Goal: Task Accomplishment & Management: Complete application form

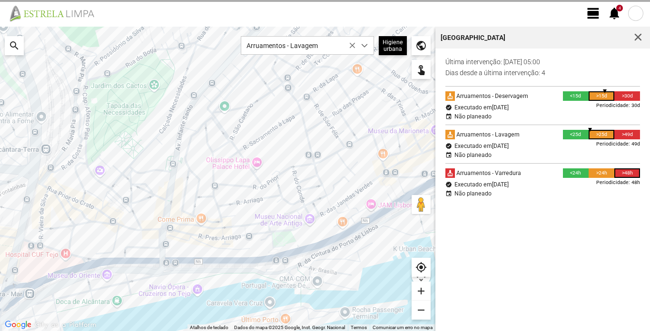
click at [407, 48] on div "Higiene urbana" at bounding box center [393, 45] width 28 height 19
click at [368, 47] on span "dropdown trigger" at bounding box center [364, 45] width 7 height 7
click li "Arruamentos - Lavagem"
click at [168, 151] on div at bounding box center [217, 179] width 435 height 305
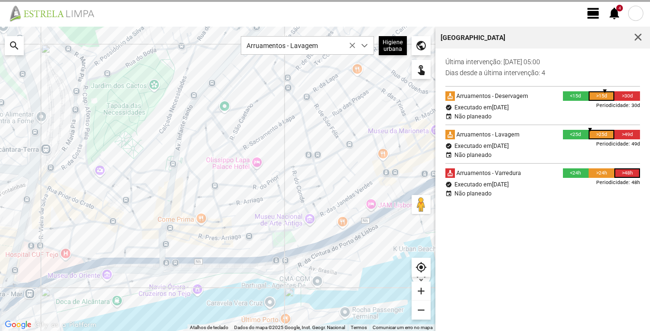
click at [75, 199] on div at bounding box center [217, 179] width 435 height 305
click at [69, 140] on div at bounding box center [217, 179] width 435 height 305
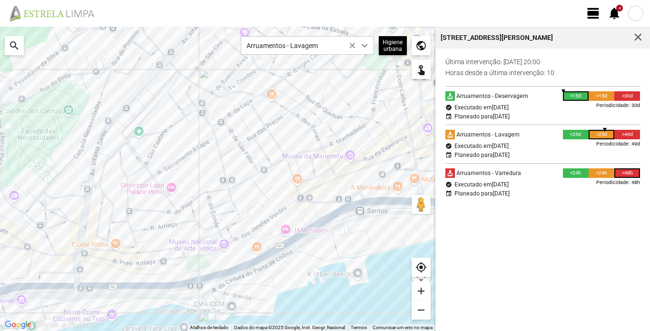
drag, startPoint x: 343, startPoint y: 168, endPoint x: 257, endPoint y: 195, distance: 90.0
click at [257, 195] on div at bounding box center [217, 179] width 435 height 305
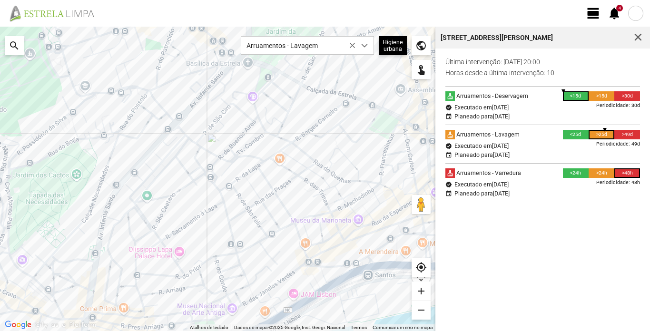
drag, startPoint x: 254, startPoint y: 139, endPoint x: 263, endPoint y: 204, distance: 65.4
click at [263, 204] on div at bounding box center [217, 179] width 435 height 305
click at [325, 180] on div at bounding box center [217, 179] width 435 height 305
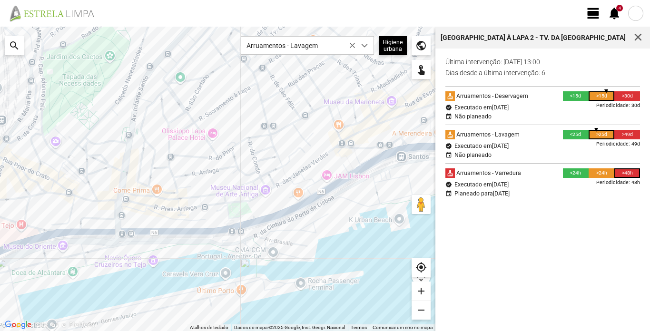
drag, startPoint x: 264, startPoint y: 253, endPoint x: 298, endPoint y: 135, distance: 123.3
click at [298, 135] on div at bounding box center [217, 179] width 435 height 305
click at [41, 128] on div at bounding box center [217, 179] width 435 height 305
click at [47, 144] on div at bounding box center [217, 179] width 435 height 305
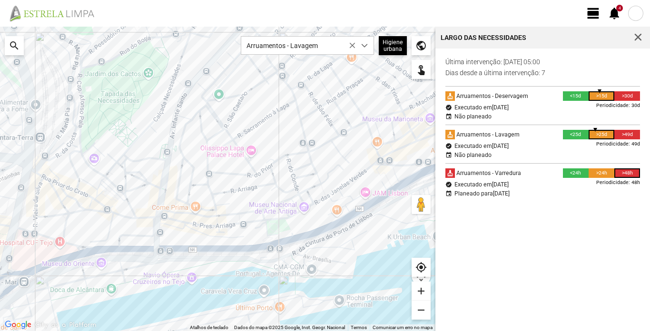
drag, startPoint x: 80, startPoint y: 104, endPoint x: 122, endPoint y: 120, distance: 44.4
click at [122, 120] on div at bounding box center [217, 179] width 435 height 305
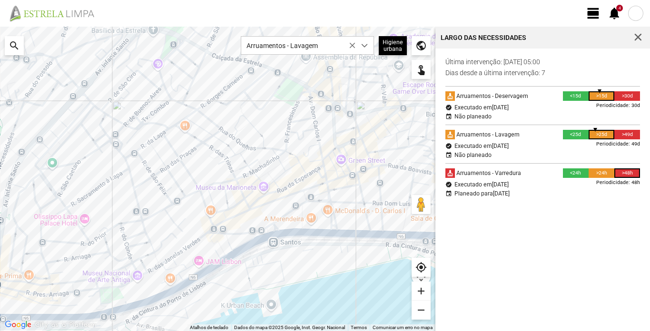
drag, startPoint x: 315, startPoint y: 135, endPoint x: 114, endPoint y: 204, distance: 213.1
click at [114, 204] on div at bounding box center [217, 179] width 435 height 305
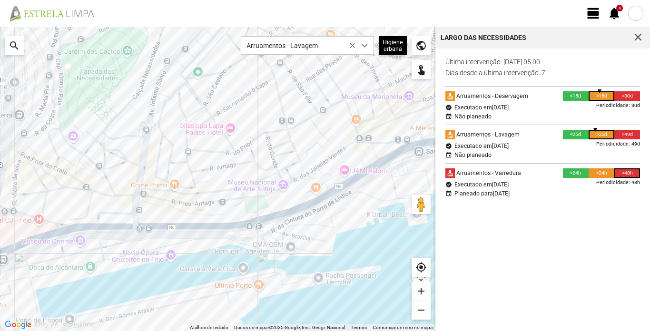
drag, startPoint x: 110, startPoint y: 214, endPoint x: 257, endPoint y: 123, distance: 172.8
click at [257, 123] on div at bounding box center [217, 179] width 435 height 305
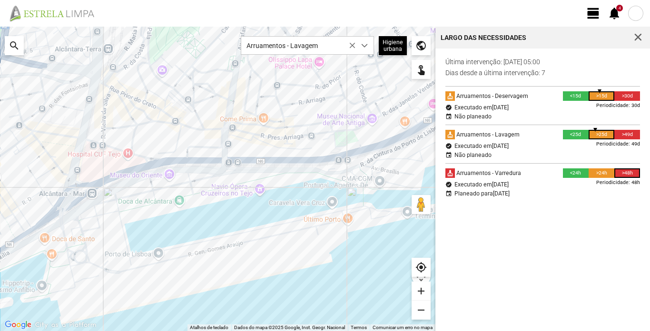
drag, startPoint x: 184, startPoint y: 165, endPoint x: 274, endPoint y: 99, distance: 111.2
click at [274, 99] on div at bounding box center [217, 179] width 435 height 305
click at [637, 38] on span "button" at bounding box center [638, 37] width 9 height 9
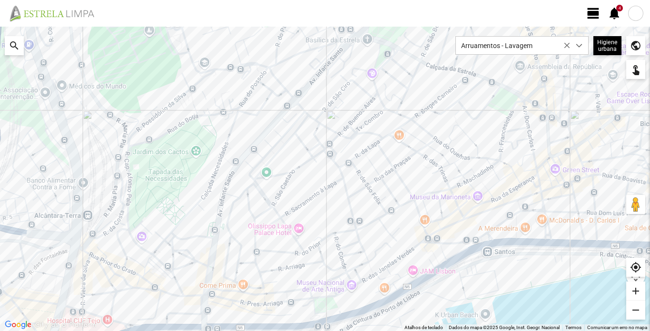
drag, startPoint x: 505, startPoint y: 78, endPoint x: 378, endPoint y: 246, distance: 211.4
click at [378, 246] on div at bounding box center [325, 179] width 650 height 305
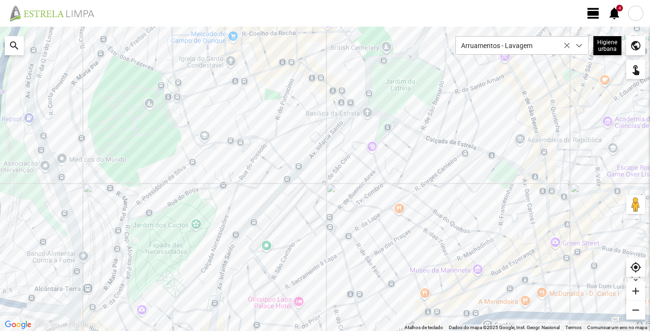
drag, startPoint x: 427, startPoint y: 128, endPoint x: 382, endPoint y: 202, distance: 87.1
click at [382, 202] on div at bounding box center [325, 179] width 650 height 305
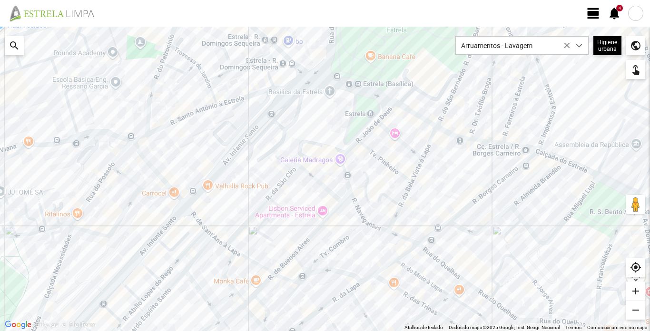
click at [596, 15] on span "view_day" at bounding box center [593, 13] width 14 height 14
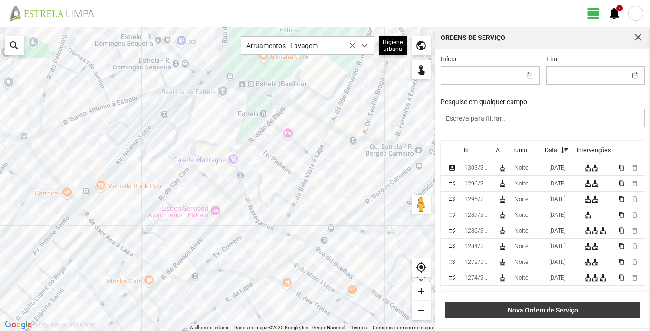
click at [550, 311] on span "Nova Ordem de Serviço" at bounding box center [543, 310] width 186 height 8
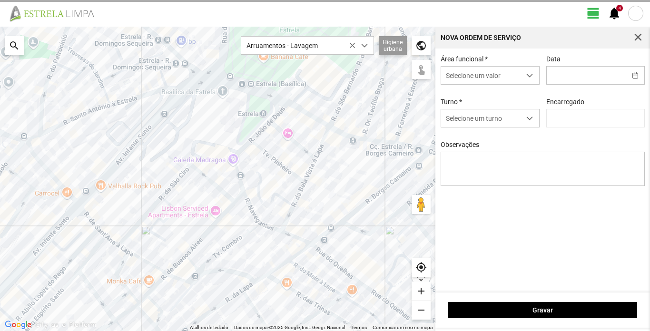
type input "[PERSON_NAME]"
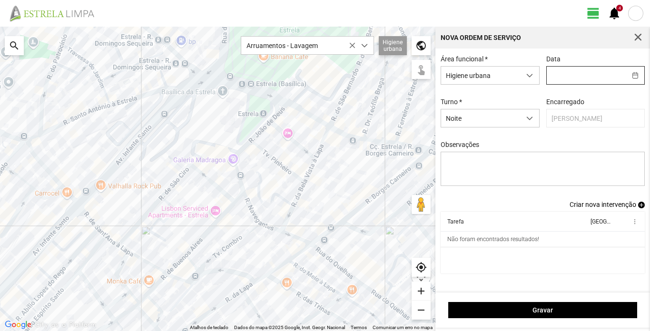
click at [587, 72] on input "text" at bounding box center [586, 76] width 79 height 18
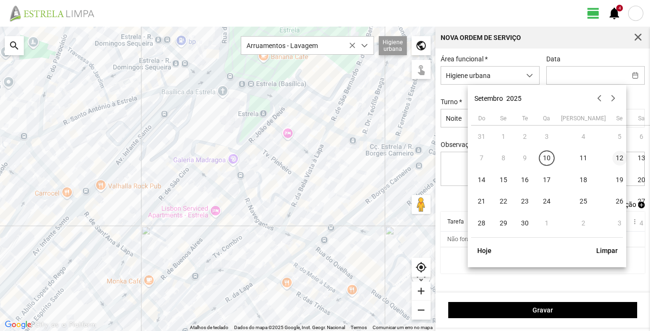
click at [612, 157] on span "12" at bounding box center [619, 158] width 15 height 15
type input "[DATE]"
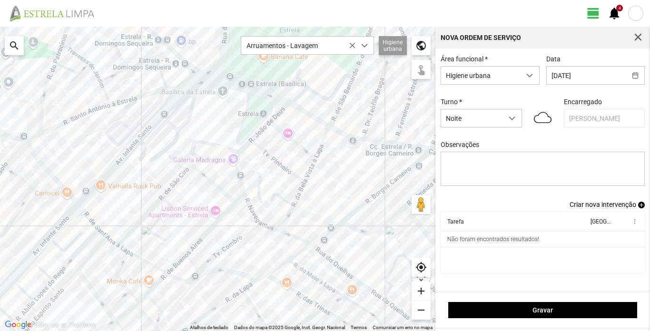
click at [622, 207] on span "Criar nova intervenção" at bounding box center [603, 205] width 67 height 8
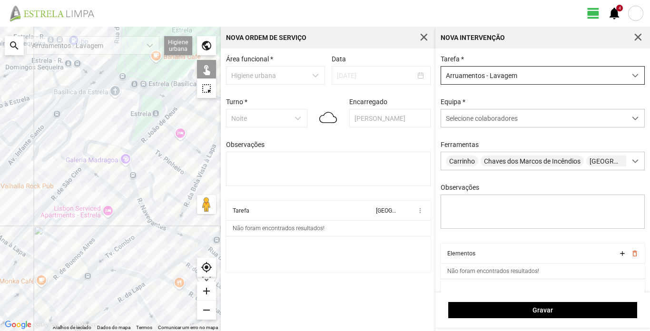
click at [572, 74] on span "Arruamentos - Lavagem" at bounding box center [533, 76] width 185 height 18
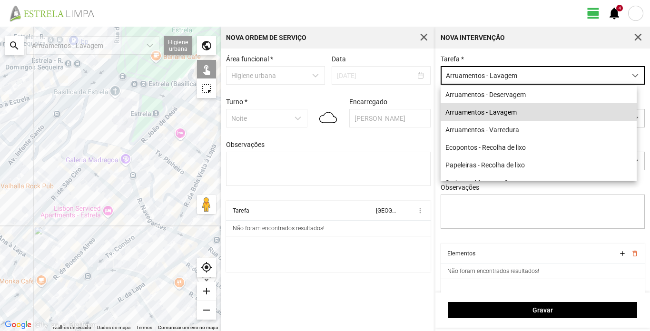
click at [572, 75] on span "Arruamentos - Lavagem" at bounding box center [533, 76] width 185 height 18
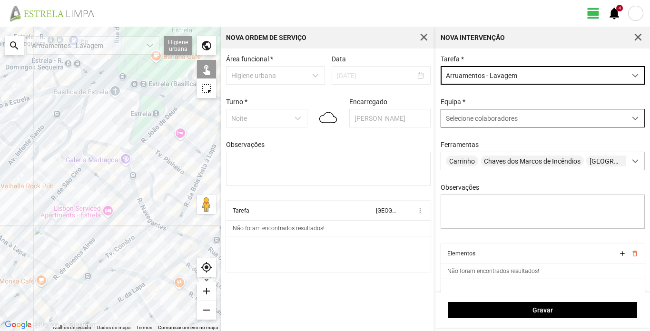
click at [551, 117] on div "Selecione colaboradores" at bounding box center [533, 118] width 185 height 18
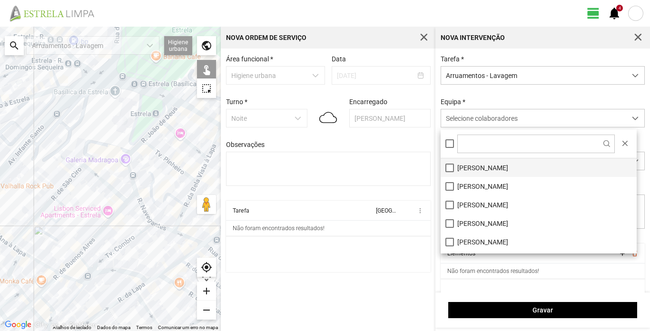
click at [482, 167] on li "[PERSON_NAME]" at bounding box center [539, 167] width 196 height 19
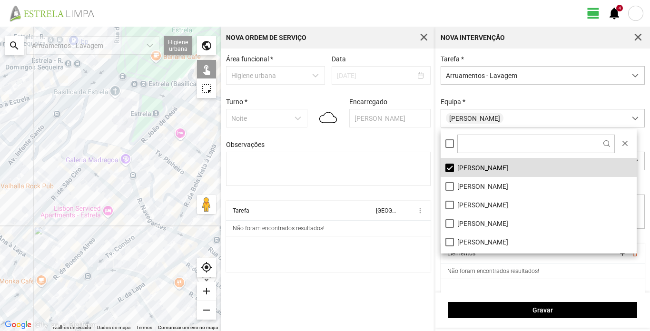
click at [499, 94] on div "Tarefa * Arruamentos - Lavagem [GEOGRAPHIC_DATA] * [PERSON_NAME] Ferramentas Ca…" at bounding box center [542, 149] width 211 height 188
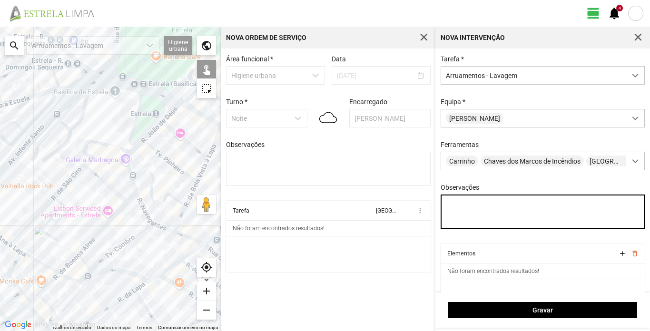
click at [470, 204] on textarea "Observações" at bounding box center [543, 212] width 205 height 34
type textarea "[PERSON_NAME]"
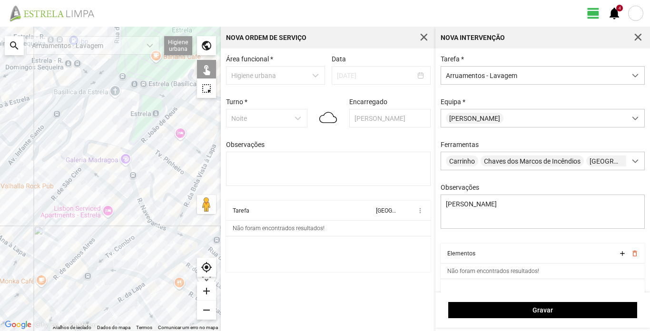
click at [117, 83] on div at bounding box center [110, 179] width 221 height 305
click at [163, 105] on div at bounding box center [110, 179] width 221 height 305
click at [163, 108] on div at bounding box center [110, 179] width 221 height 305
click at [120, 100] on div at bounding box center [110, 179] width 221 height 305
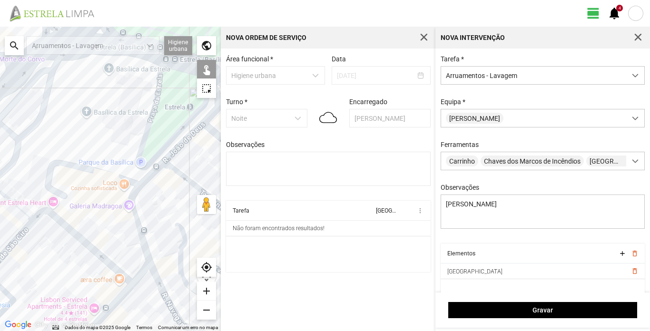
click at [157, 102] on div at bounding box center [110, 179] width 221 height 305
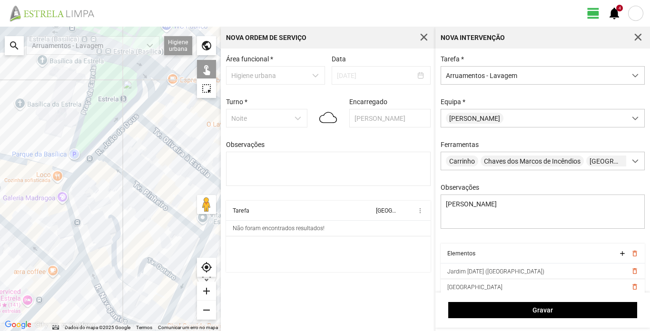
drag, startPoint x: 134, startPoint y: 107, endPoint x: 66, endPoint y: 100, distance: 68.4
click at [66, 100] on div at bounding box center [110, 179] width 221 height 305
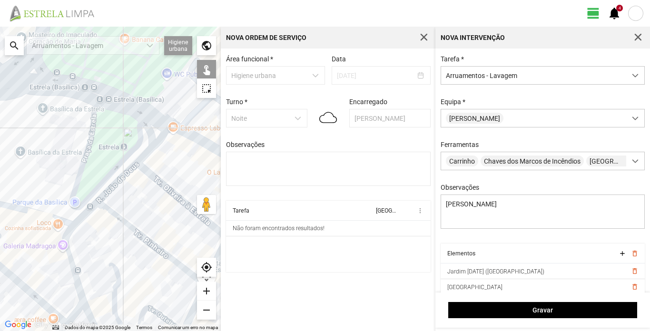
drag, startPoint x: 66, startPoint y: 100, endPoint x: 67, endPoint y: 149, distance: 49.0
click at [67, 149] on div at bounding box center [110, 179] width 221 height 305
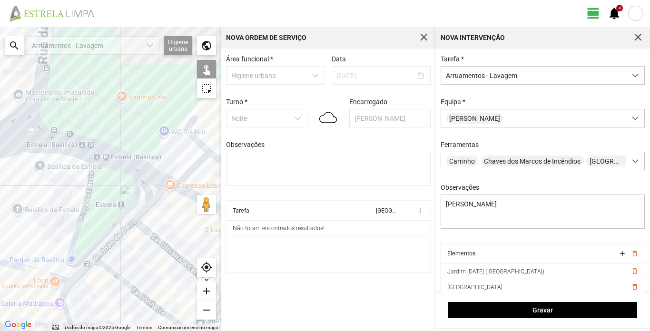
drag, startPoint x: 27, startPoint y: 86, endPoint x: 29, endPoint y: 171, distance: 85.2
click at [27, 176] on div at bounding box center [110, 179] width 221 height 305
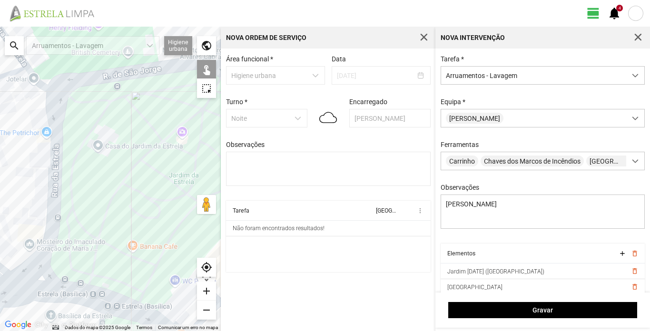
drag, startPoint x: 52, startPoint y: 76, endPoint x: 66, endPoint y: 205, distance: 129.2
click at [63, 216] on div at bounding box center [110, 179] width 221 height 305
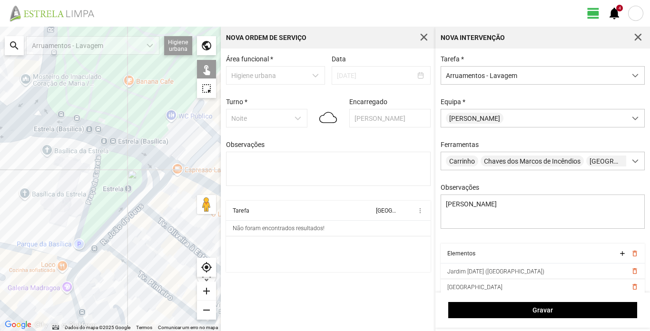
drag, startPoint x: 133, startPoint y: 276, endPoint x: 125, endPoint y: 91, distance: 185.2
click at [125, 91] on div at bounding box center [110, 179] width 221 height 305
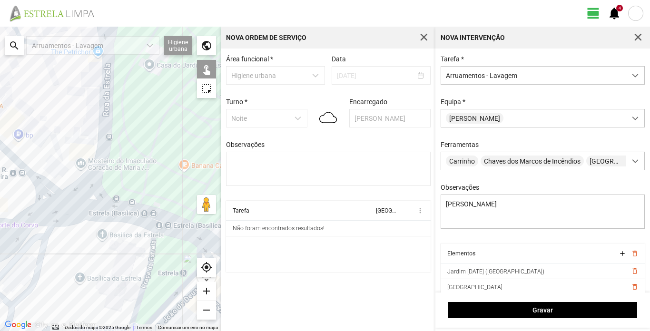
drag, startPoint x: 80, startPoint y: 100, endPoint x: 144, endPoint y: 204, distance: 121.5
click at [144, 204] on div at bounding box center [110, 179] width 221 height 305
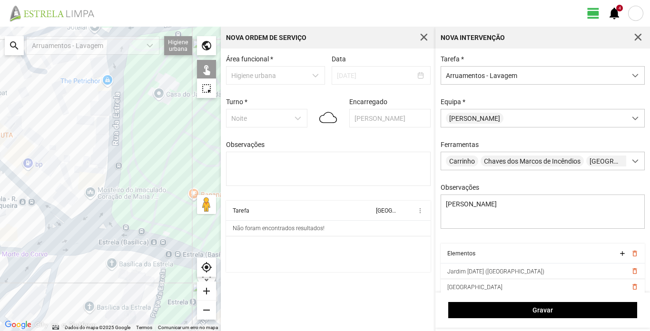
click at [116, 126] on div at bounding box center [110, 179] width 221 height 305
click at [118, 65] on div at bounding box center [110, 179] width 221 height 305
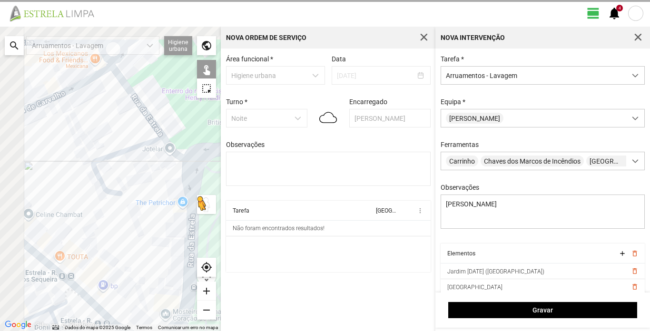
drag, startPoint x: 124, startPoint y: 87, endPoint x: 201, endPoint y: 213, distance: 147.1
click at [201, 213] on div "Para ativar a funcionalidade de arrastar com o teclado, prima Alt + Enter. Quan…" at bounding box center [110, 179] width 221 height 305
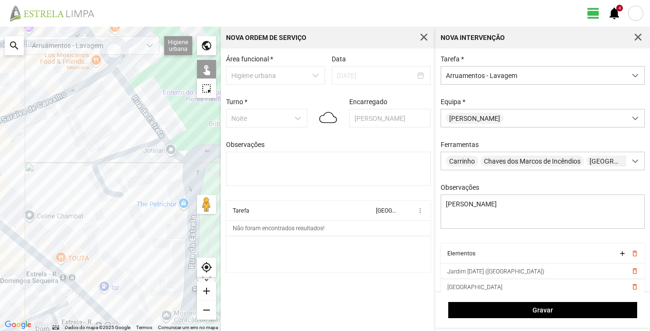
click at [152, 122] on div at bounding box center [110, 179] width 221 height 305
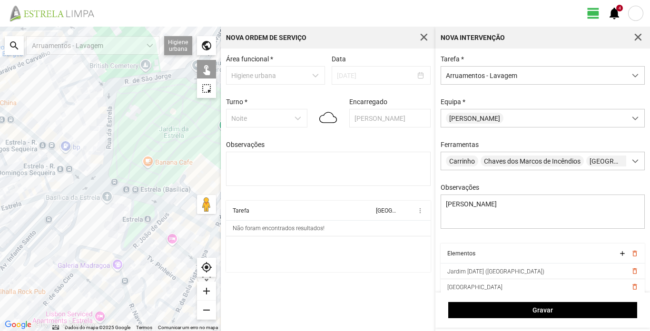
drag, startPoint x: 175, startPoint y: 274, endPoint x: 109, endPoint y: 136, distance: 153.2
click at [109, 136] on div at bounding box center [110, 179] width 221 height 305
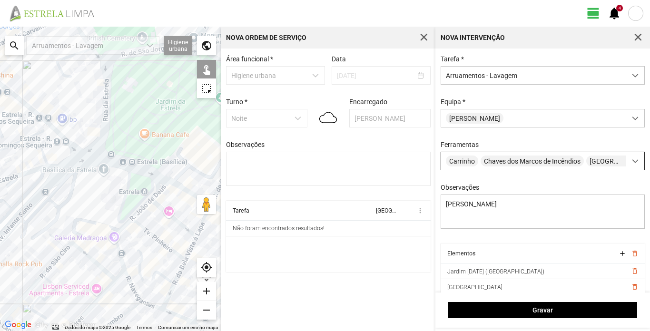
click at [632, 161] on span at bounding box center [635, 161] width 7 height 7
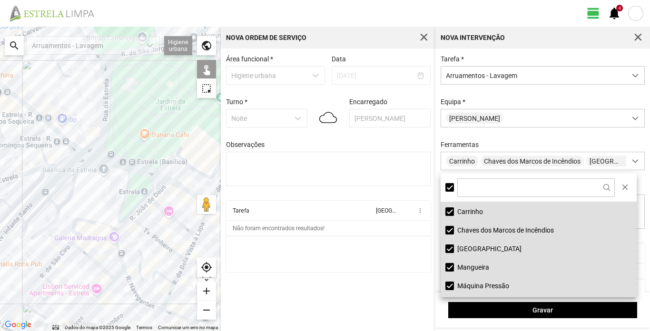
click at [471, 210] on li "Carrinho" at bounding box center [539, 211] width 196 height 19
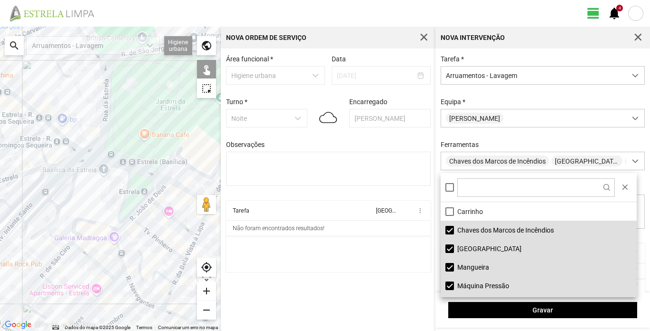
click at [472, 266] on li "Mangueira" at bounding box center [539, 267] width 196 height 19
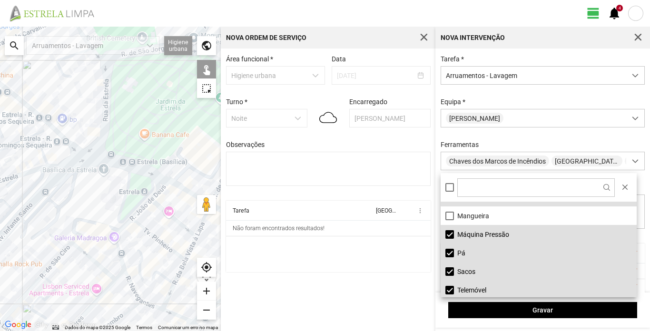
scroll to position [72, 0]
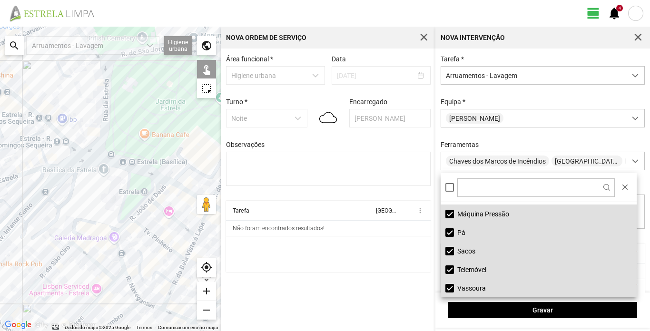
click at [469, 269] on li "Telemóvel" at bounding box center [539, 269] width 196 height 19
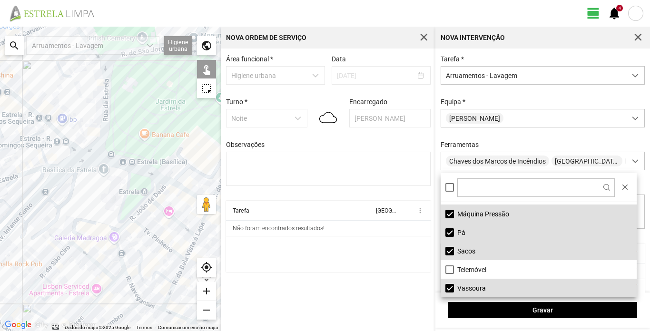
click at [473, 289] on li "Vassoura" at bounding box center [539, 288] width 196 height 19
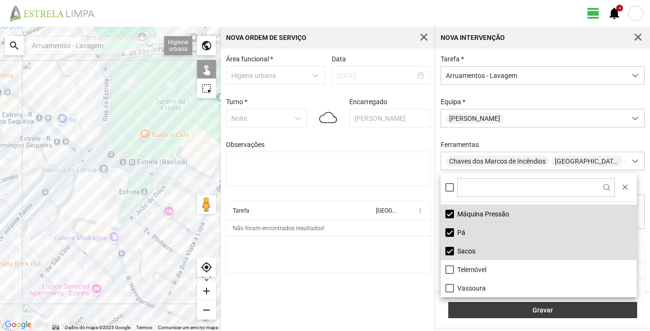
click at [516, 305] on button "Gravar" at bounding box center [542, 310] width 189 height 16
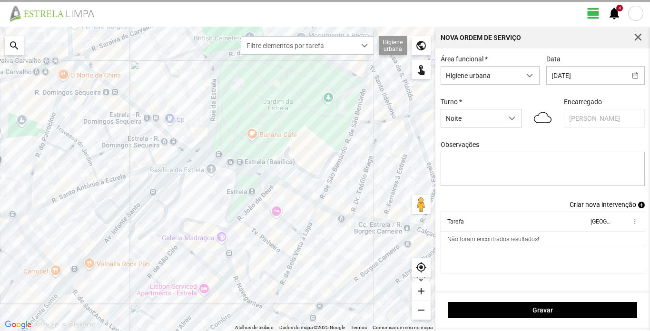
click at [619, 206] on span "Criar nova intervenção" at bounding box center [603, 205] width 67 height 8
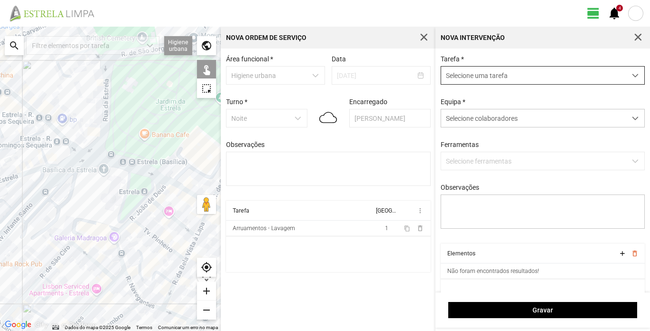
click at [615, 78] on span "Selecione uma tarefa" at bounding box center [533, 76] width 185 height 18
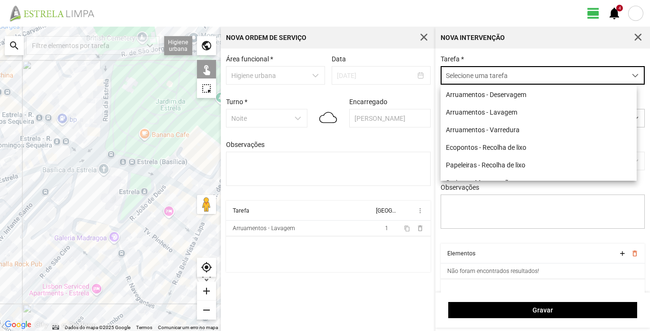
scroll to position [5, 42]
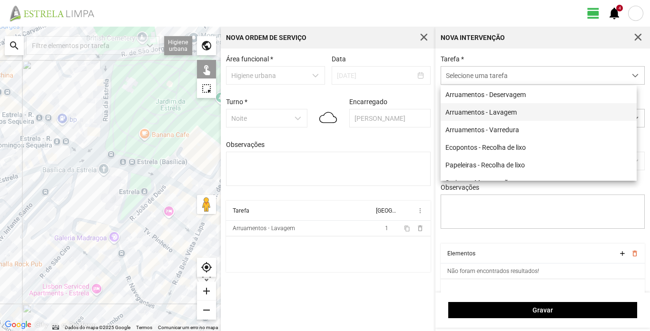
click at [507, 114] on li "Arruamentos - Lavagem" at bounding box center [539, 112] width 196 height 18
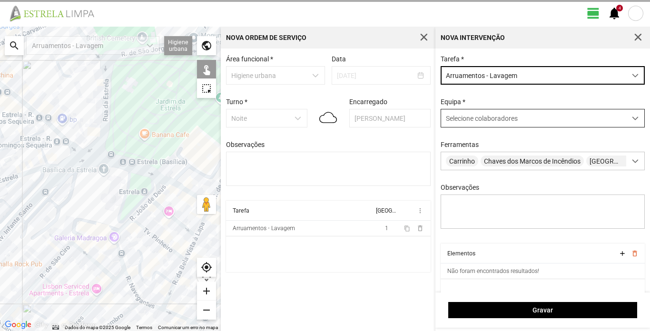
click at [545, 118] on div "Selecione colaboradores" at bounding box center [533, 118] width 185 height 18
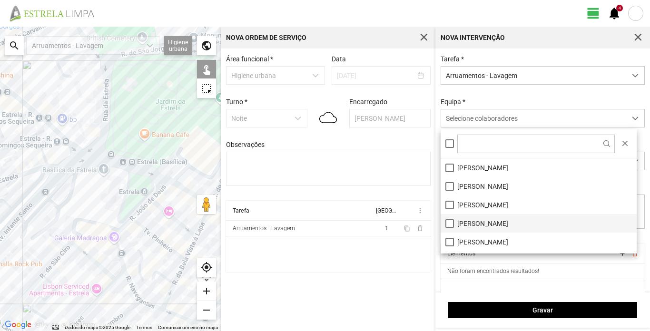
click at [488, 223] on li "[PERSON_NAME]" at bounding box center [539, 223] width 196 height 19
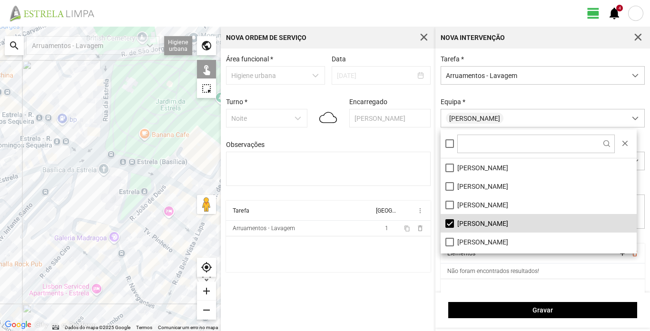
click at [530, 97] on div "Tarefa * Arruamentos - Lavagem [GEOGRAPHIC_DATA] * [PERSON_NAME] Ferramentas Ca…" at bounding box center [542, 149] width 211 height 188
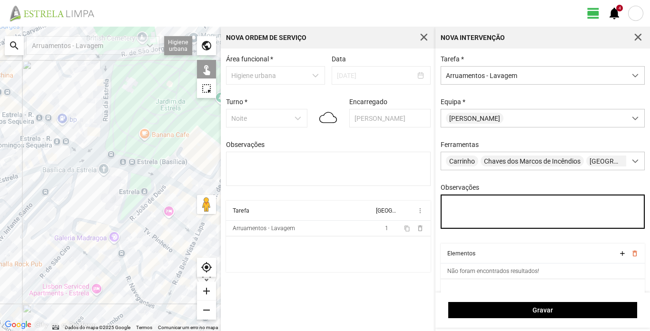
click at [478, 207] on textarea "Observações" at bounding box center [543, 212] width 205 height 34
type textarea "Turé"
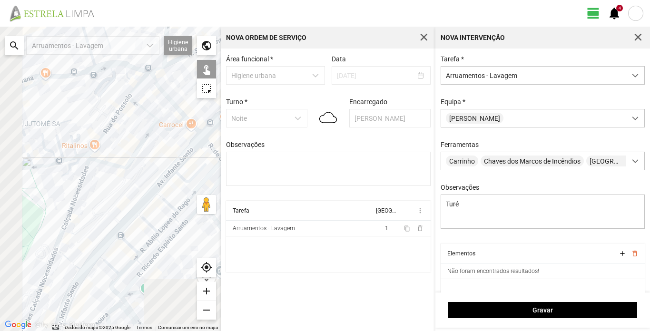
drag, startPoint x: 69, startPoint y: 216, endPoint x: 315, endPoint y: 69, distance: 286.0
click at [315, 69] on div "← Mover para a esquerda → Mover para a direita ↑ Mover para cima ↓ Mover para b…" at bounding box center [325, 179] width 650 height 305
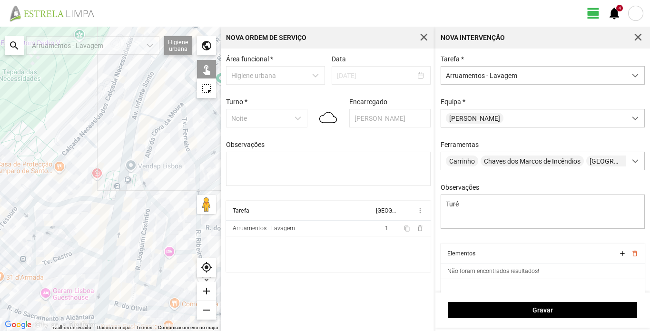
drag, startPoint x: 89, startPoint y: 232, endPoint x: 170, endPoint y: 19, distance: 228.2
click at [170, 18] on div "view_day 4 notifications ← Mover para a esquerda → Mover para a direita ↑ Mover…" at bounding box center [325, 165] width 650 height 331
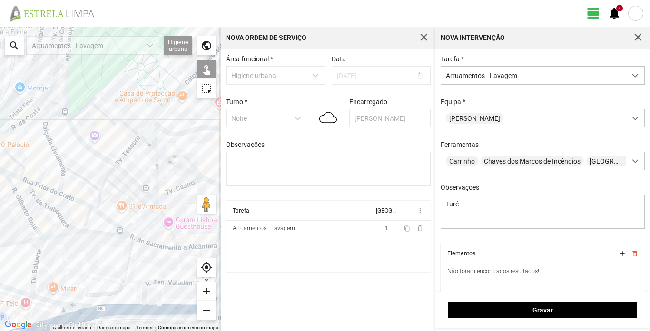
drag, startPoint x: 40, startPoint y: 219, endPoint x: 146, endPoint y: 165, distance: 118.9
click at [146, 165] on div at bounding box center [110, 179] width 221 height 305
click at [64, 87] on div at bounding box center [110, 179] width 221 height 305
click at [77, 113] on div at bounding box center [110, 179] width 221 height 305
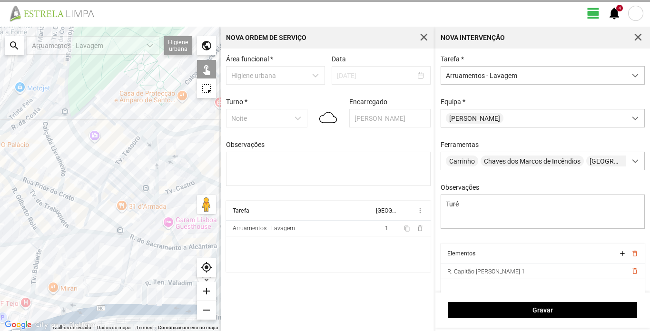
click at [71, 127] on div at bounding box center [110, 179] width 221 height 305
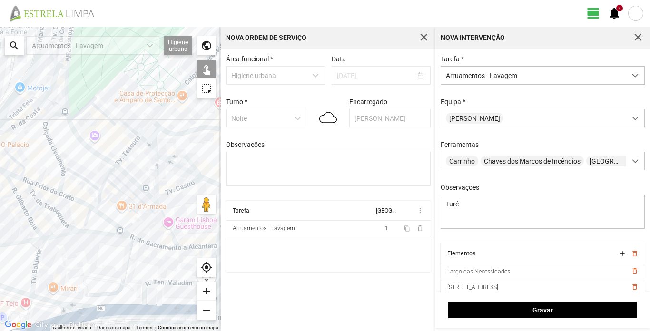
click at [134, 180] on div at bounding box center [110, 179] width 221 height 305
click at [158, 207] on div at bounding box center [110, 179] width 221 height 305
click at [157, 205] on div at bounding box center [110, 179] width 221 height 305
click at [158, 207] on div at bounding box center [110, 179] width 221 height 305
click at [632, 165] on span at bounding box center [635, 161] width 7 height 7
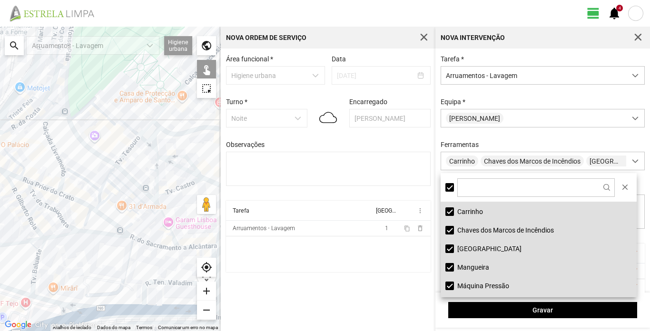
click at [468, 247] on li "[GEOGRAPHIC_DATA]" at bounding box center [539, 248] width 196 height 19
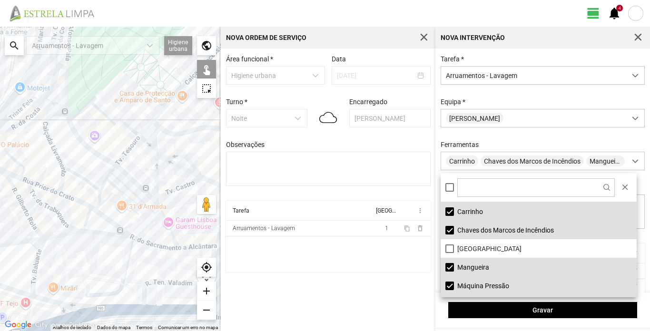
click at [484, 284] on li "Máquina Pressão" at bounding box center [539, 285] width 196 height 19
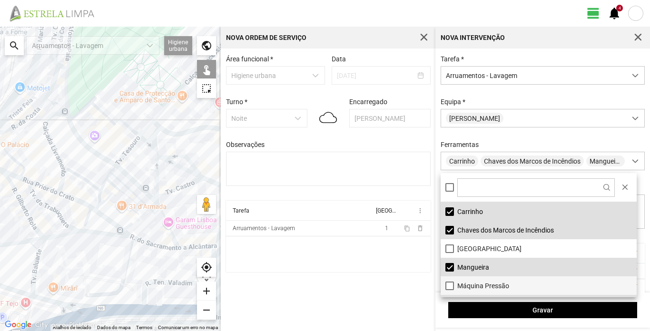
scroll to position [72, 0]
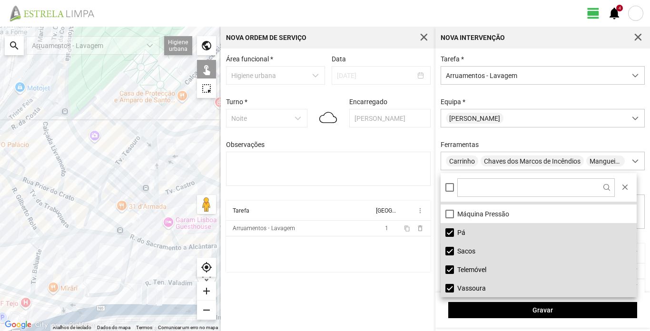
click at [469, 269] on li "Telemóvel" at bounding box center [539, 269] width 196 height 19
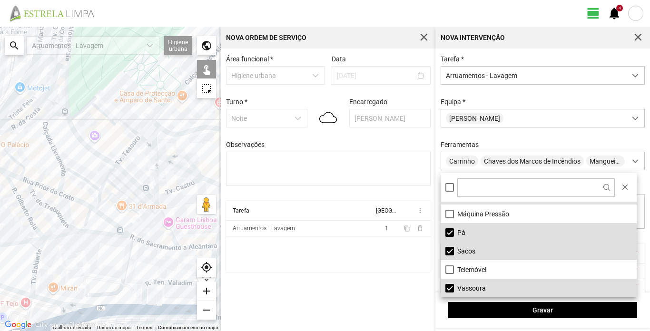
click at [469, 286] on li "Vassoura" at bounding box center [539, 288] width 196 height 19
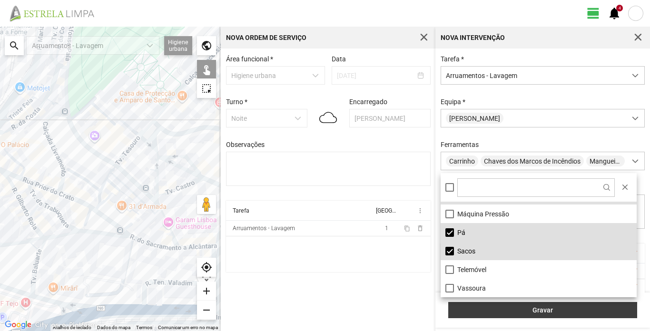
click at [552, 310] on span "Gravar" at bounding box center [542, 310] width 179 height 8
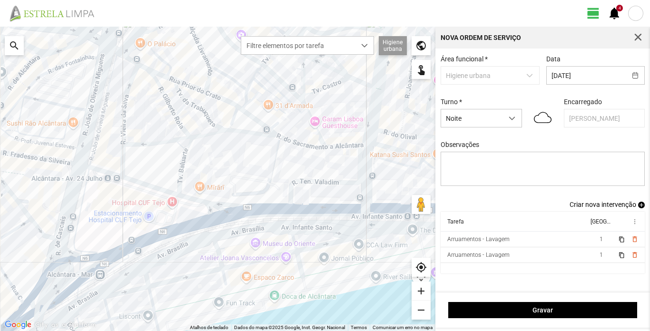
drag, startPoint x: 230, startPoint y: 264, endPoint x: 270, endPoint y: 161, distance: 109.8
click at [270, 161] on div at bounding box center [217, 179] width 435 height 305
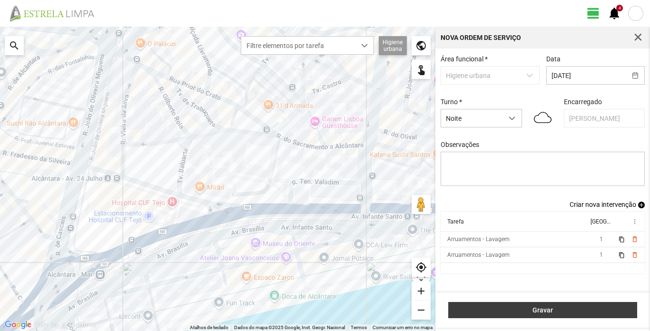
click at [542, 310] on span "Gravar" at bounding box center [542, 310] width 179 height 8
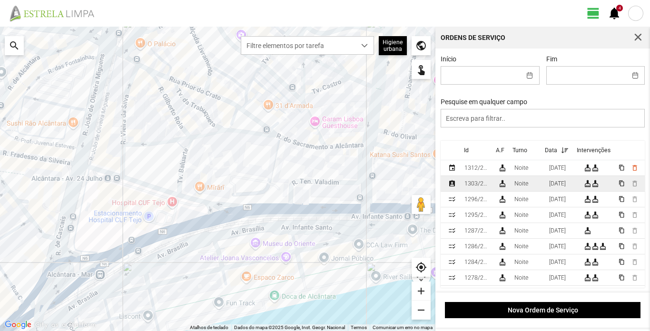
click at [477, 187] on div "1303/2025" at bounding box center [477, 183] width 26 height 7
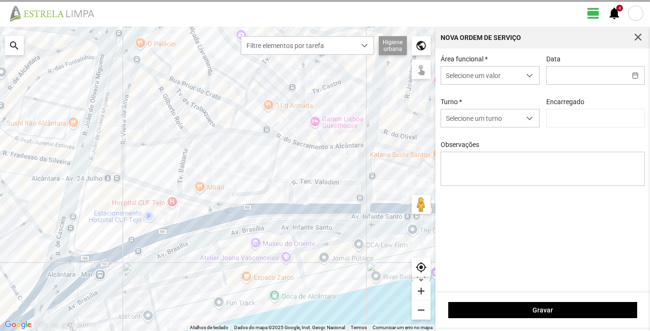
type input "[DATE]"
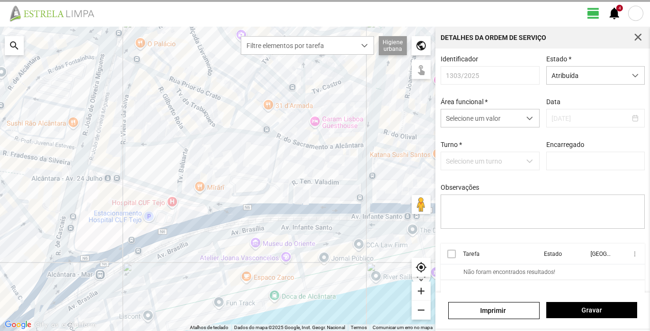
type input "[PERSON_NAME]"
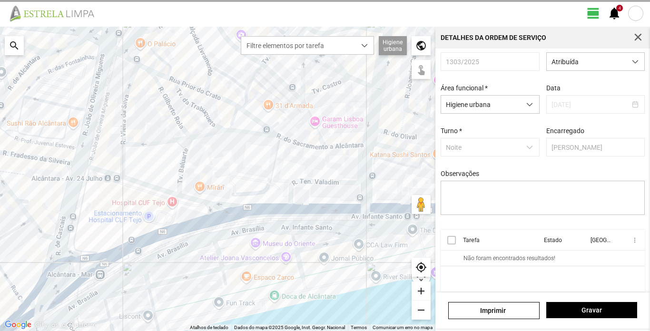
scroll to position [21, 0]
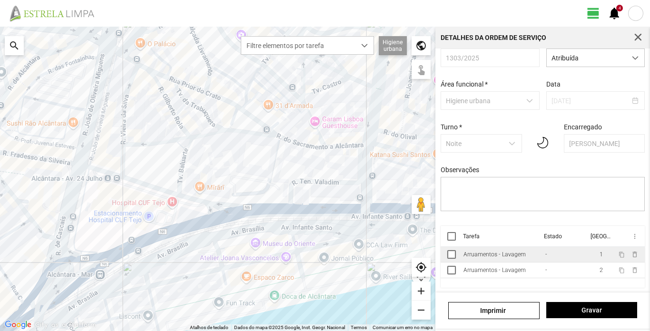
click at [495, 256] on div "Arruamentos - Lavagem" at bounding box center [494, 254] width 62 height 7
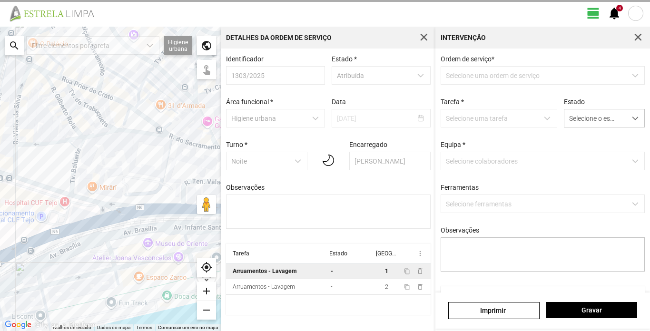
type textarea "Turé"
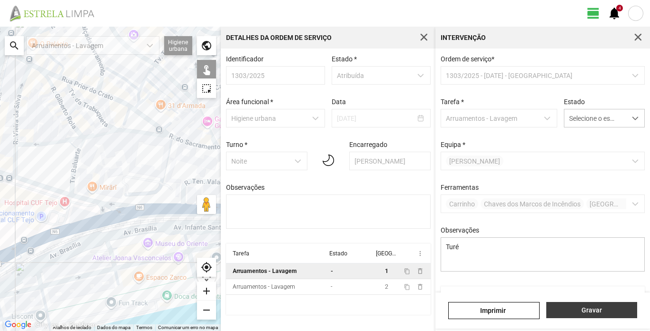
click at [588, 311] on span "Gravar" at bounding box center [591, 310] width 81 height 8
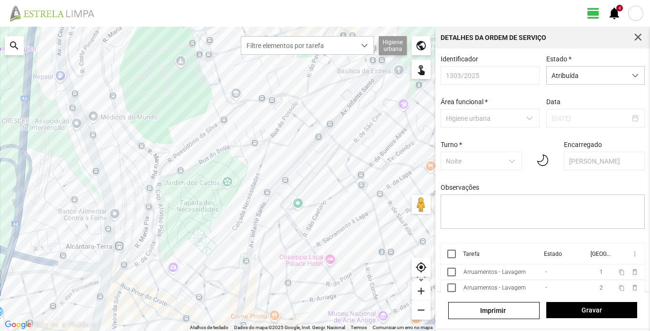
drag, startPoint x: 365, startPoint y: 110, endPoint x: 274, endPoint y: 277, distance: 191.0
click at [274, 277] on div at bounding box center [217, 179] width 435 height 305
click at [364, 44] on span "dropdown trigger" at bounding box center [364, 45] width 7 height 7
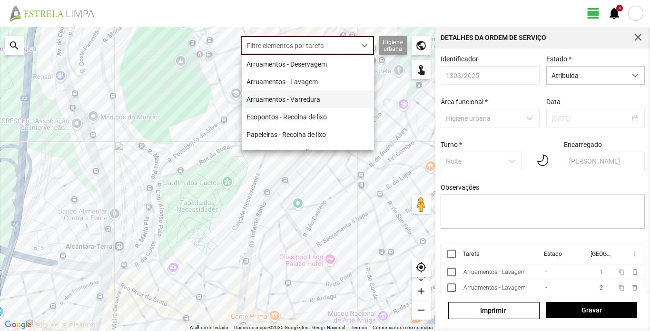
click at [322, 103] on li "Arruamentos - Varredura" at bounding box center [308, 99] width 132 height 18
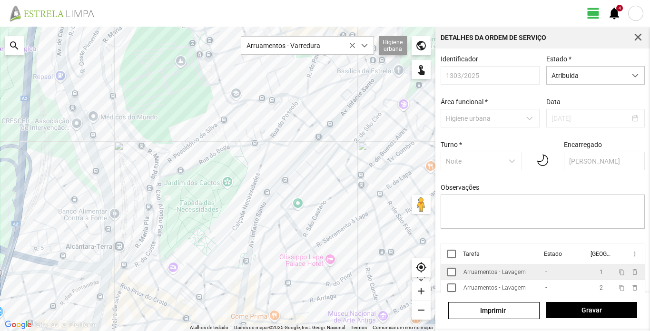
click at [499, 275] on div "Arruamentos - Lavagem" at bounding box center [494, 272] width 62 height 7
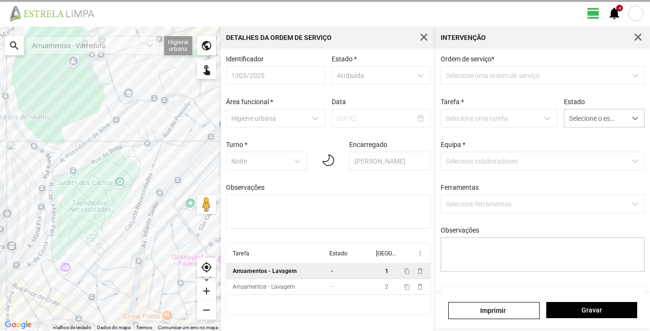
type textarea "Turé"
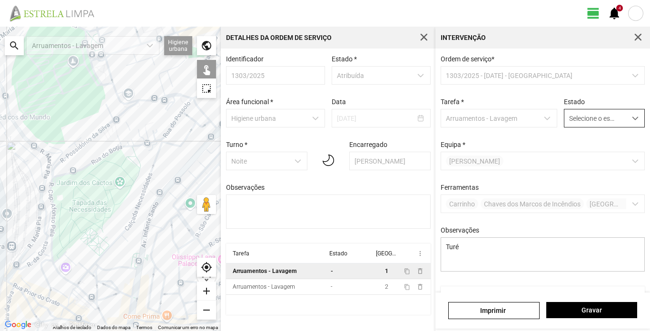
click at [633, 118] on div "dropdown trigger" at bounding box center [635, 118] width 19 height 18
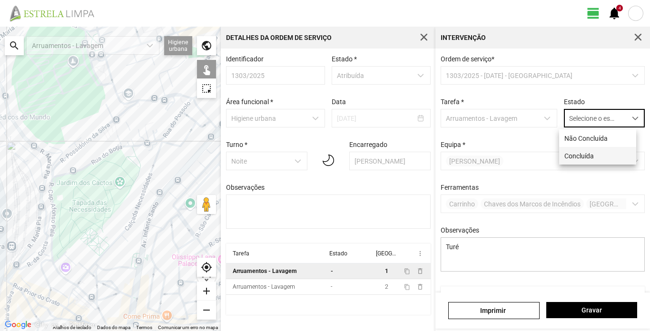
click at [592, 153] on li "Concluída" at bounding box center [597, 156] width 77 height 18
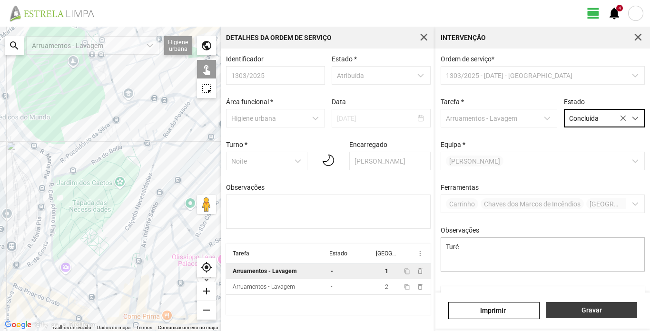
click at [594, 309] on span "Gravar" at bounding box center [591, 310] width 81 height 8
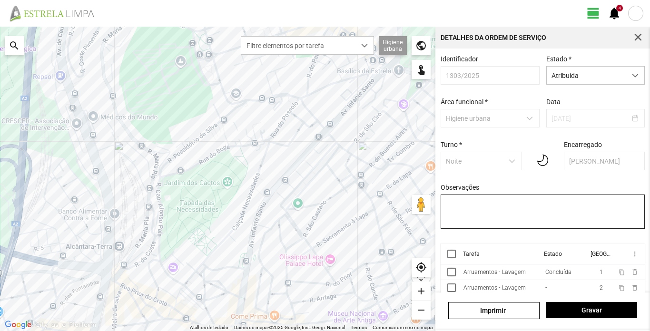
scroll to position [21, 0]
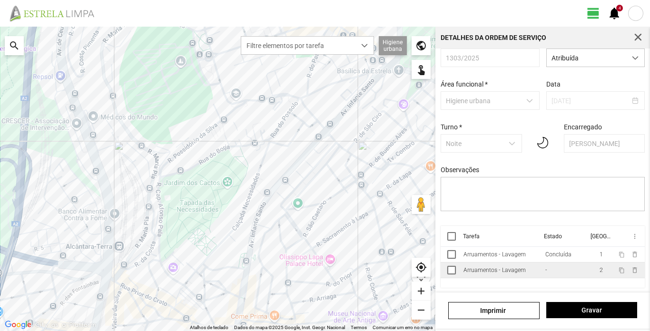
click at [492, 272] on div "Arruamentos - Lavagem" at bounding box center [494, 270] width 62 height 7
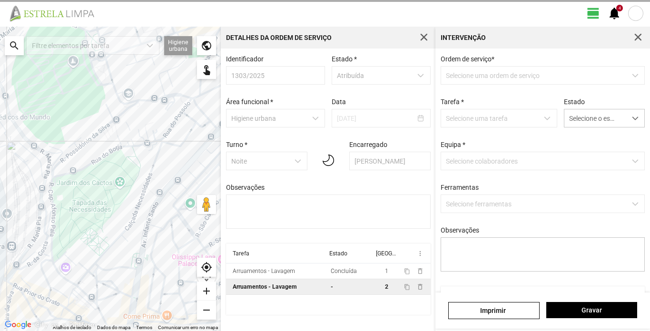
type textarea "Sissé; [PERSON_NAME]"
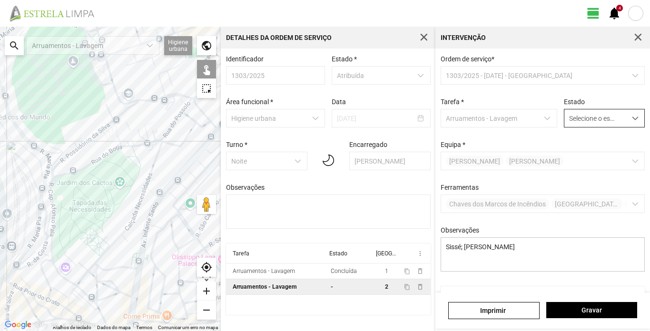
click at [632, 119] on span "dropdown trigger" at bounding box center [635, 118] width 7 height 7
click at [594, 156] on li "Concluída" at bounding box center [597, 156] width 77 height 18
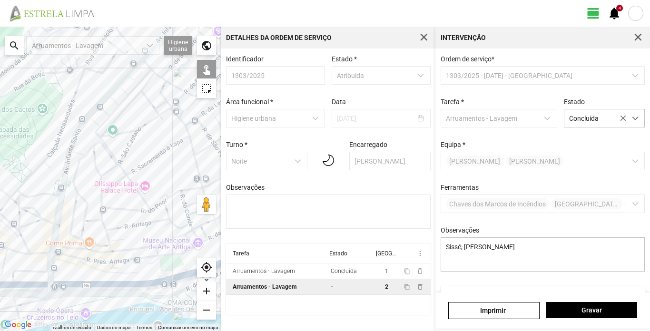
drag, startPoint x: 167, startPoint y: 251, endPoint x: 89, endPoint y: 176, distance: 108.4
click at [89, 176] on div at bounding box center [110, 179] width 221 height 305
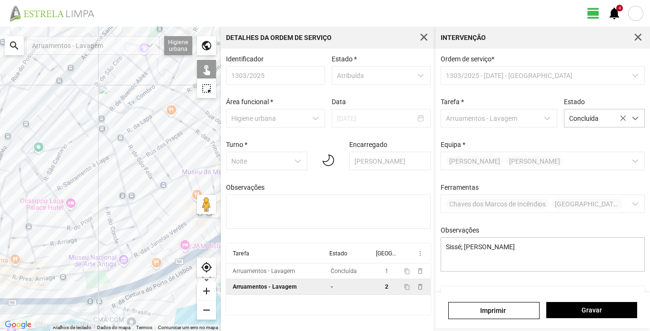
drag, startPoint x: 178, startPoint y: 184, endPoint x: 104, endPoint y: 201, distance: 76.1
click at [101, 201] on div at bounding box center [110, 179] width 221 height 305
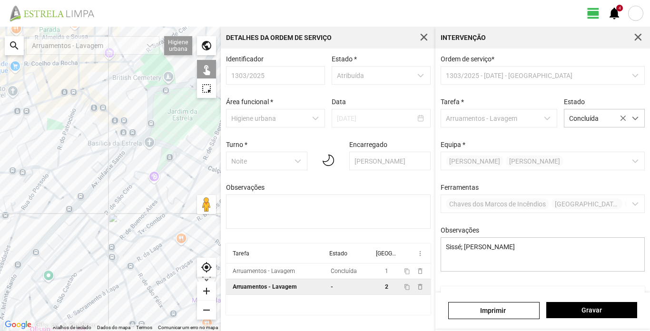
drag, startPoint x: 112, startPoint y: 133, endPoint x: 134, endPoint y: 244, distance: 113.6
click at [124, 264] on div at bounding box center [110, 179] width 221 height 305
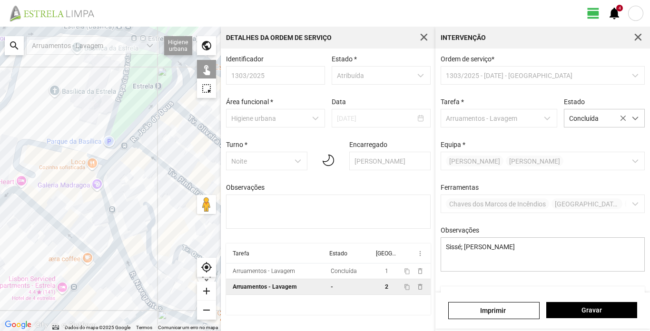
drag, startPoint x: 164, startPoint y: 207, endPoint x: 109, endPoint y: 292, distance: 101.4
click at [109, 293] on div at bounding box center [110, 179] width 221 height 305
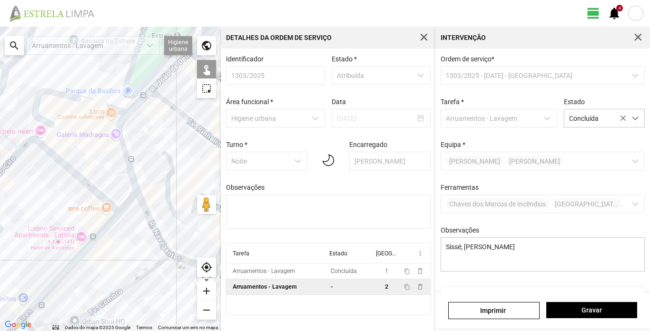
drag, startPoint x: 111, startPoint y: 284, endPoint x: 132, endPoint y: 222, distance: 65.5
click at [132, 222] on div at bounding box center [110, 179] width 221 height 305
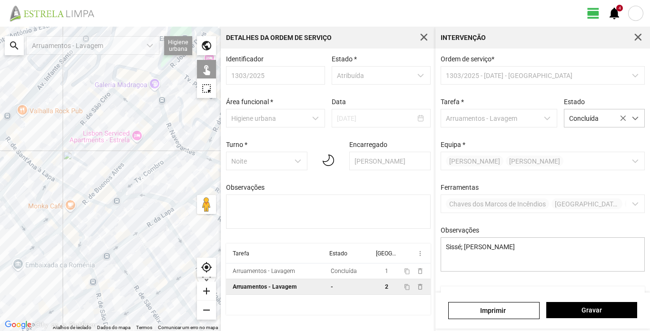
drag, startPoint x: 118, startPoint y: 252, endPoint x: 158, endPoint y: 154, distance: 106.1
click at [158, 154] on div at bounding box center [110, 179] width 221 height 305
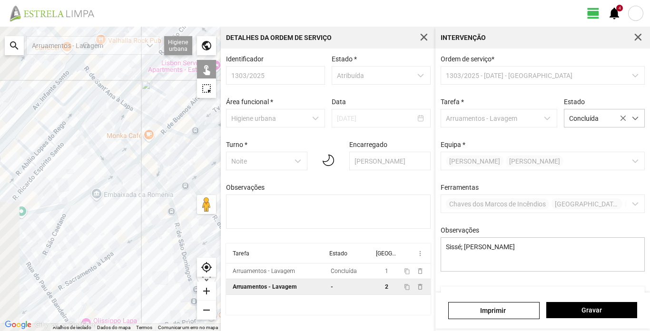
drag, startPoint x: 130, startPoint y: 225, endPoint x: 204, endPoint y: 164, distance: 95.3
click at [204, 164] on div at bounding box center [110, 179] width 221 height 305
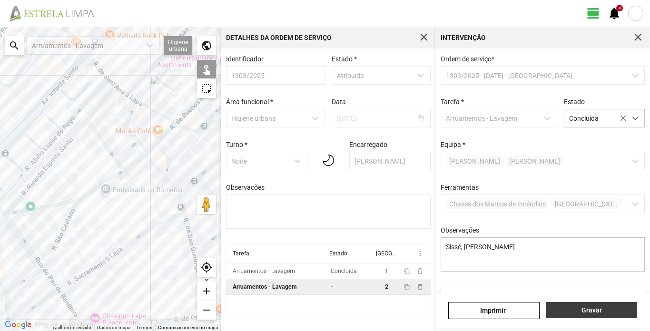
click at [602, 308] on span "Gravar" at bounding box center [591, 310] width 81 height 8
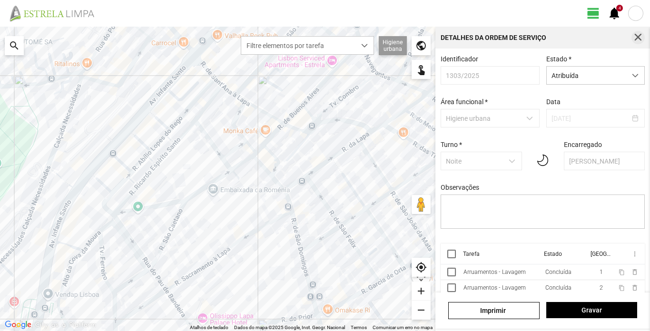
click at [640, 37] on span "button" at bounding box center [638, 37] width 9 height 9
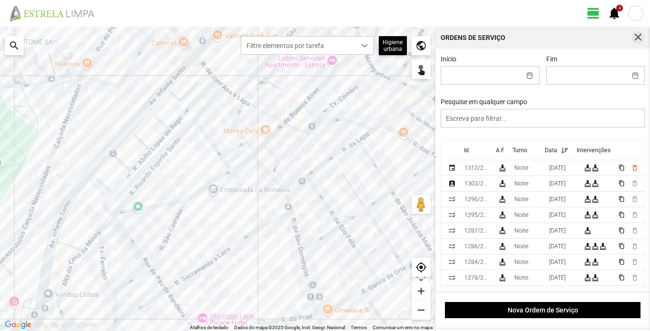
click at [638, 38] on span "button" at bounding box center [638, 37] width 9 height 9
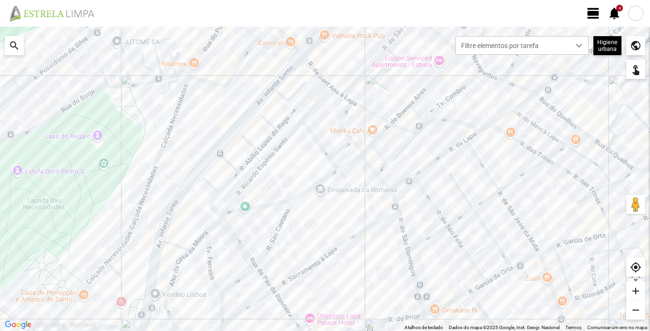
click at [636, 11] on div at bounding box center [635, 13] width 15 height 15
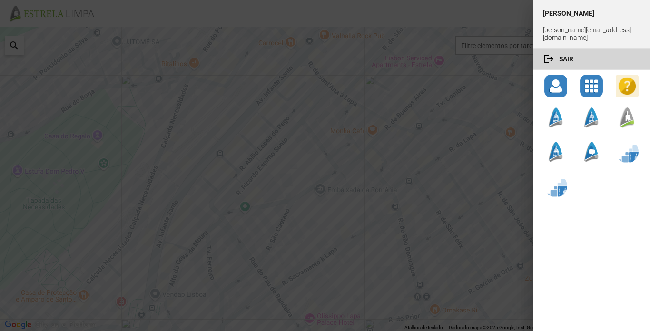
click at [570, 55] on button "logout Sair" at bounding box center [591, 59] width 117 height 21
